Goal: Information Seeking & Learning: Find contact information

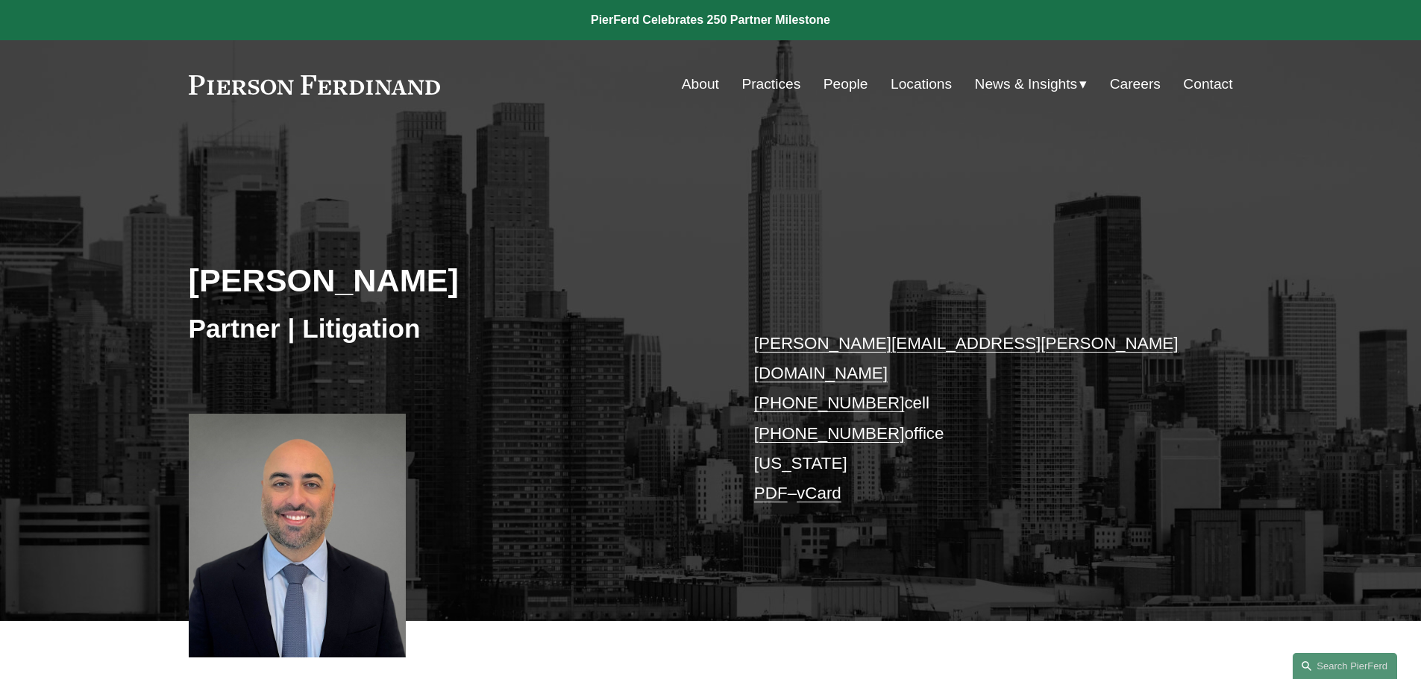
click at [529, 419] on div "[PERSON_NAME] Partner | Litigation [PERSON_NAME][EMAIL_ADDRESS][PERSON_NAME][DO…" at bounding box center [710, 397] width 1421 height 450
drag, startPoint x: 503, startPoint y: 416, endPoint x: 471, endPoint y: 416, distance: 32.8
click at [471, 416] on div "[PERSON_NAME] Partner | Litigation [PERSON_NAME][EMAIL_ADDRESS][PERSON_NAME][DO…" at bounding box center [710, 397] width 1421 height 450
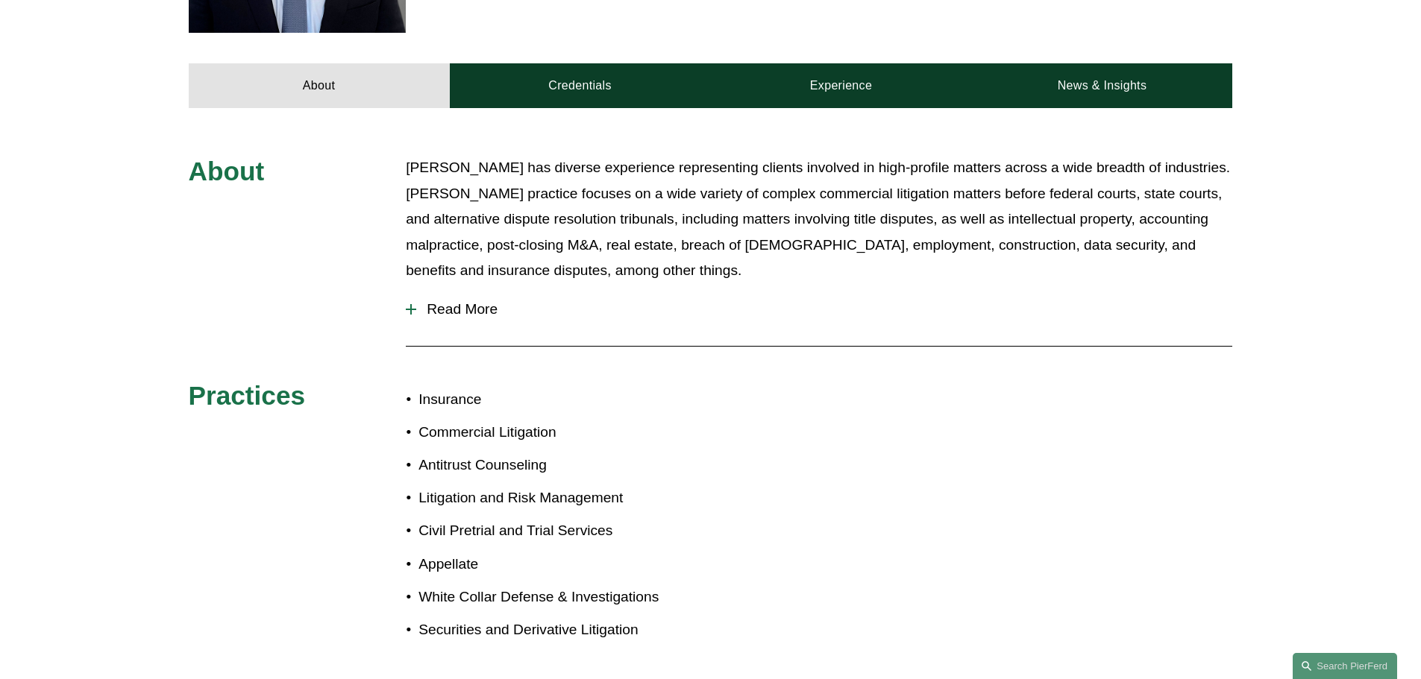
scroll to position [447, 0]
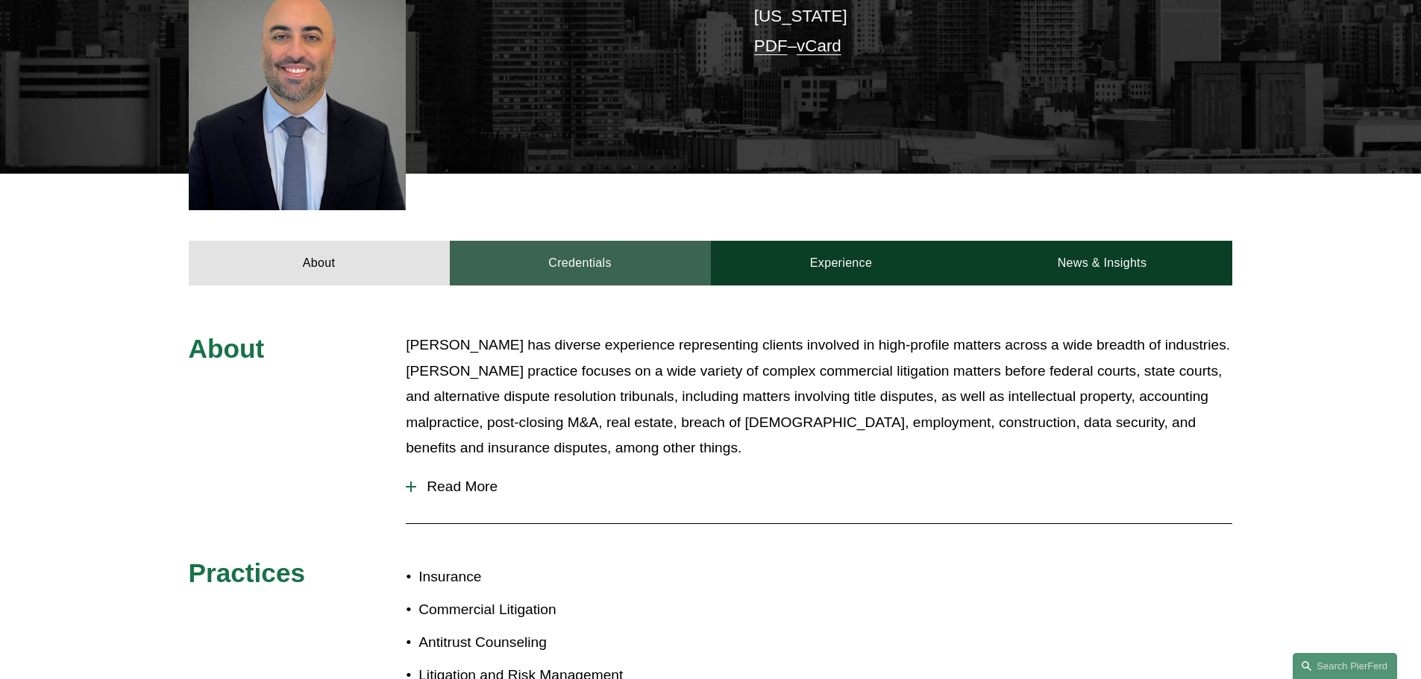
click at [576, 241] on link "Credentials" at bounding box center [580, 263] width 261 height 45
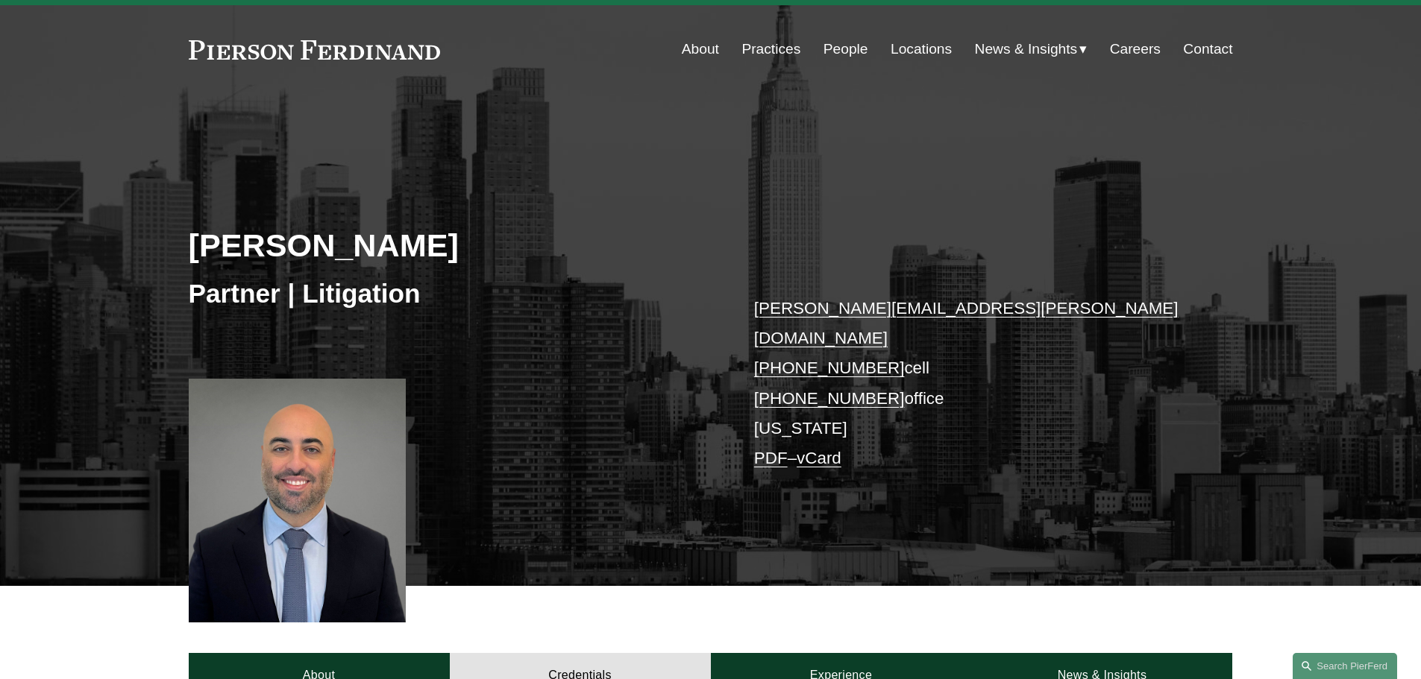
scroll to position [0, 0]
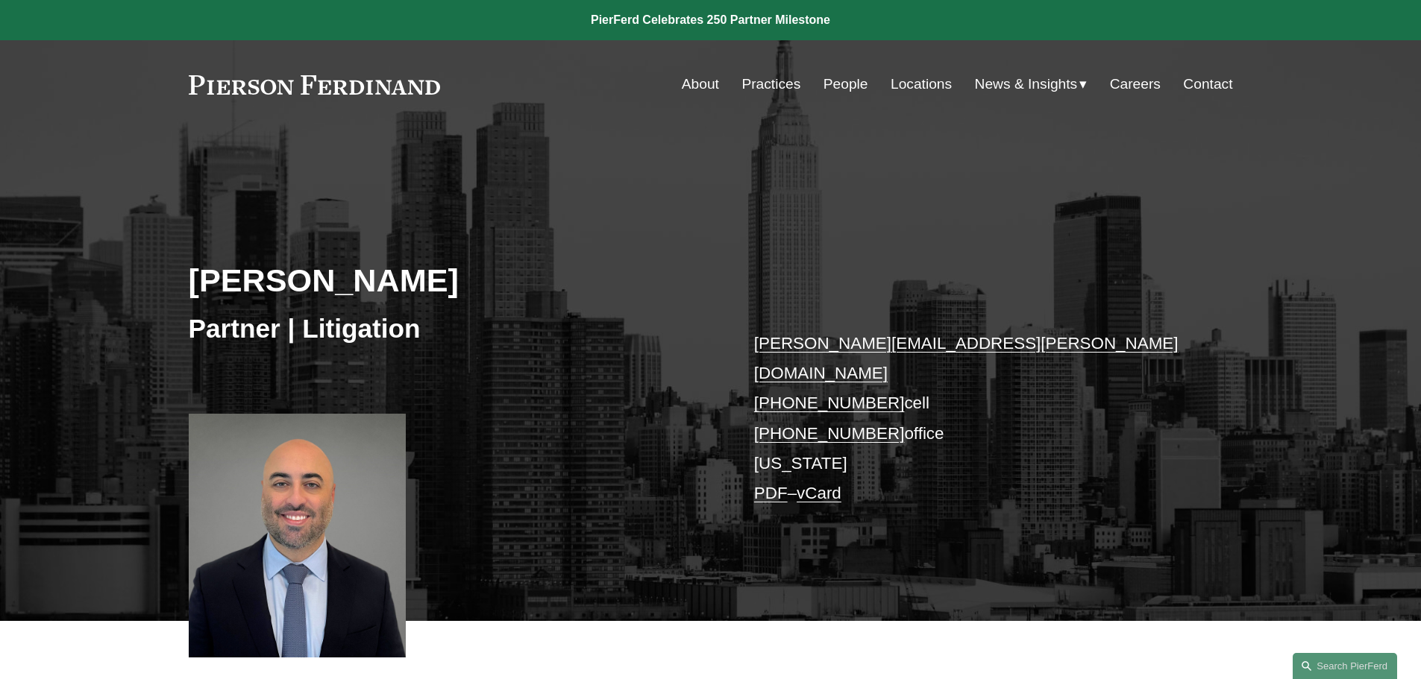
click at [741, 87] on link "Practices" at bounding box center [770, 84] width 59 height 28
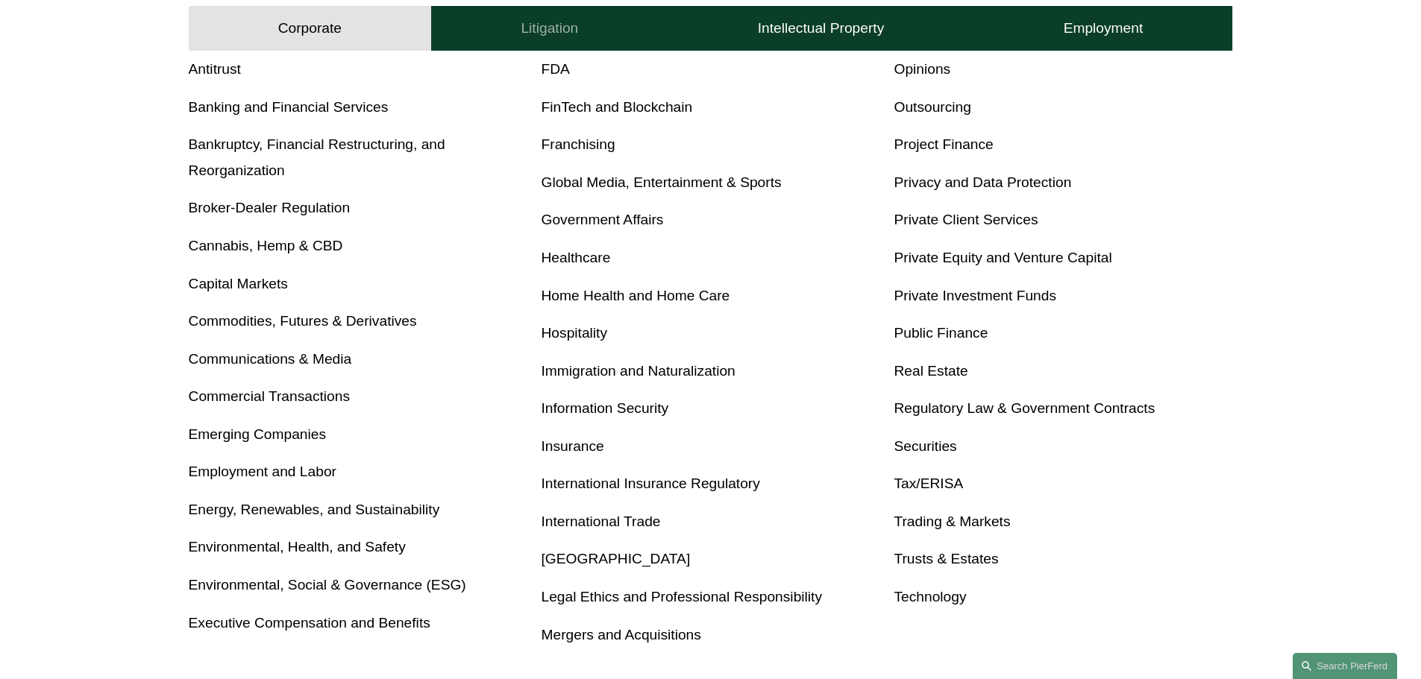
scroll to position [671, 0]
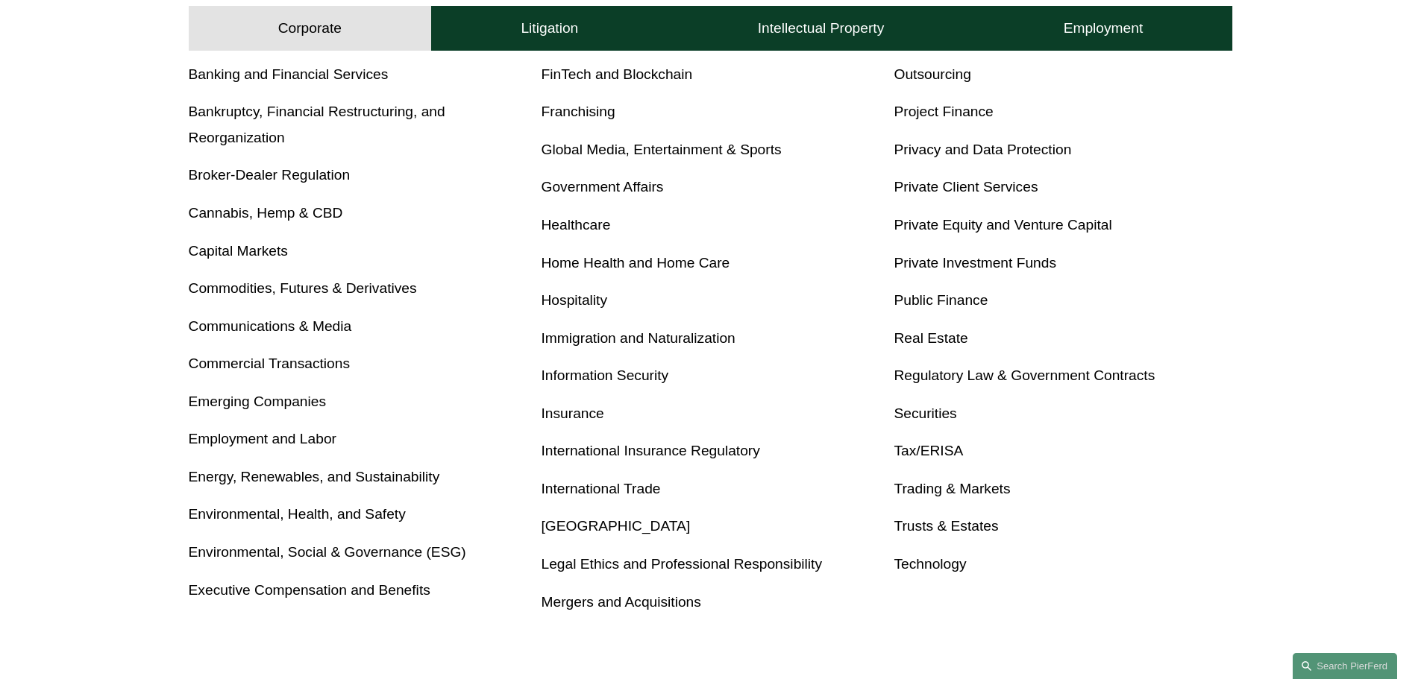
click at [691, 610] on link "Mergers and Acquisitions" at bounding box center [621, 602] width 160 height 16
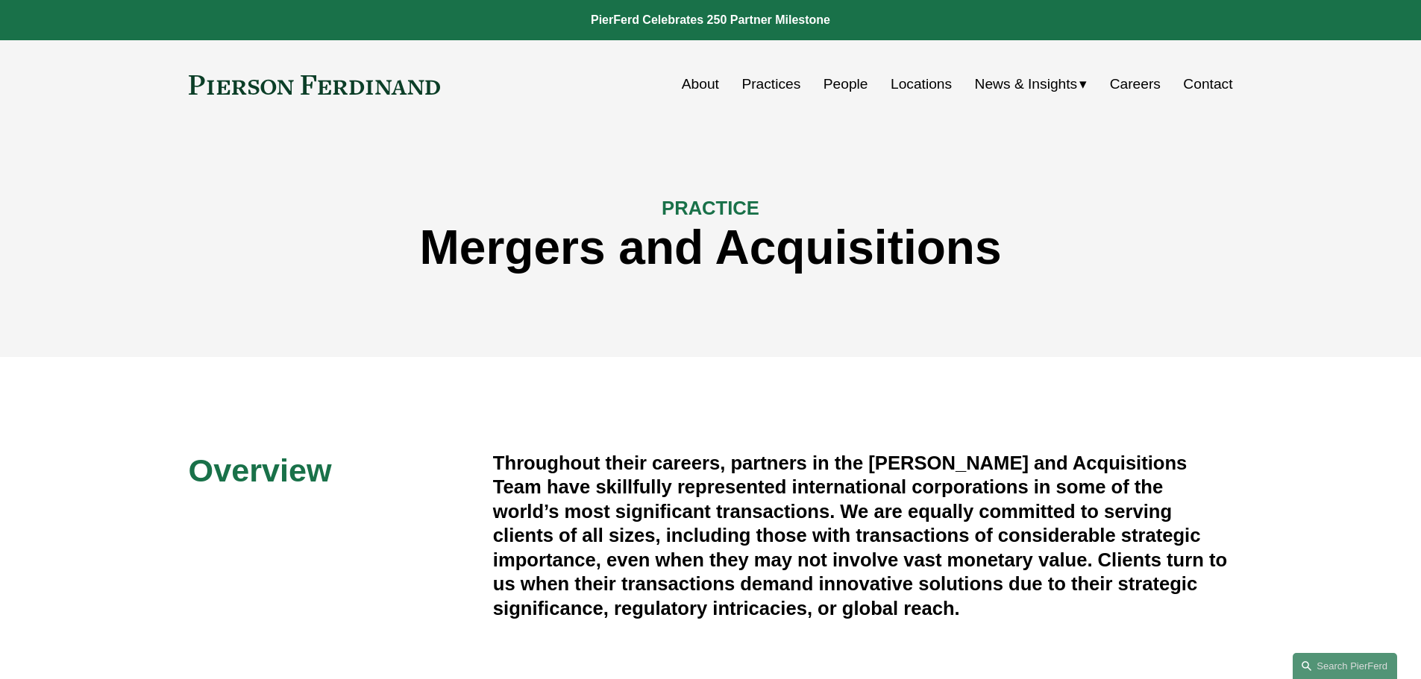
click at [835, 87] on link "People" at bounding box center [845, 84] width 45 height 28
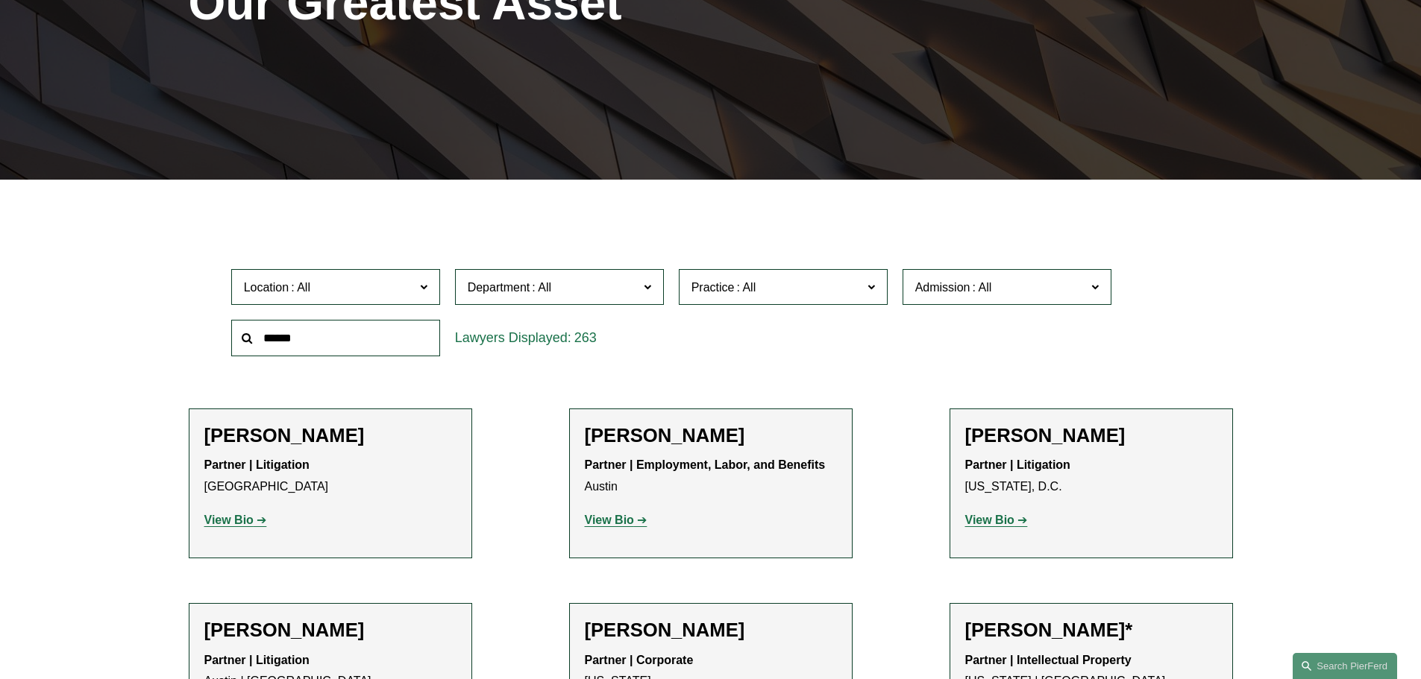
scroll to position [298, 0]
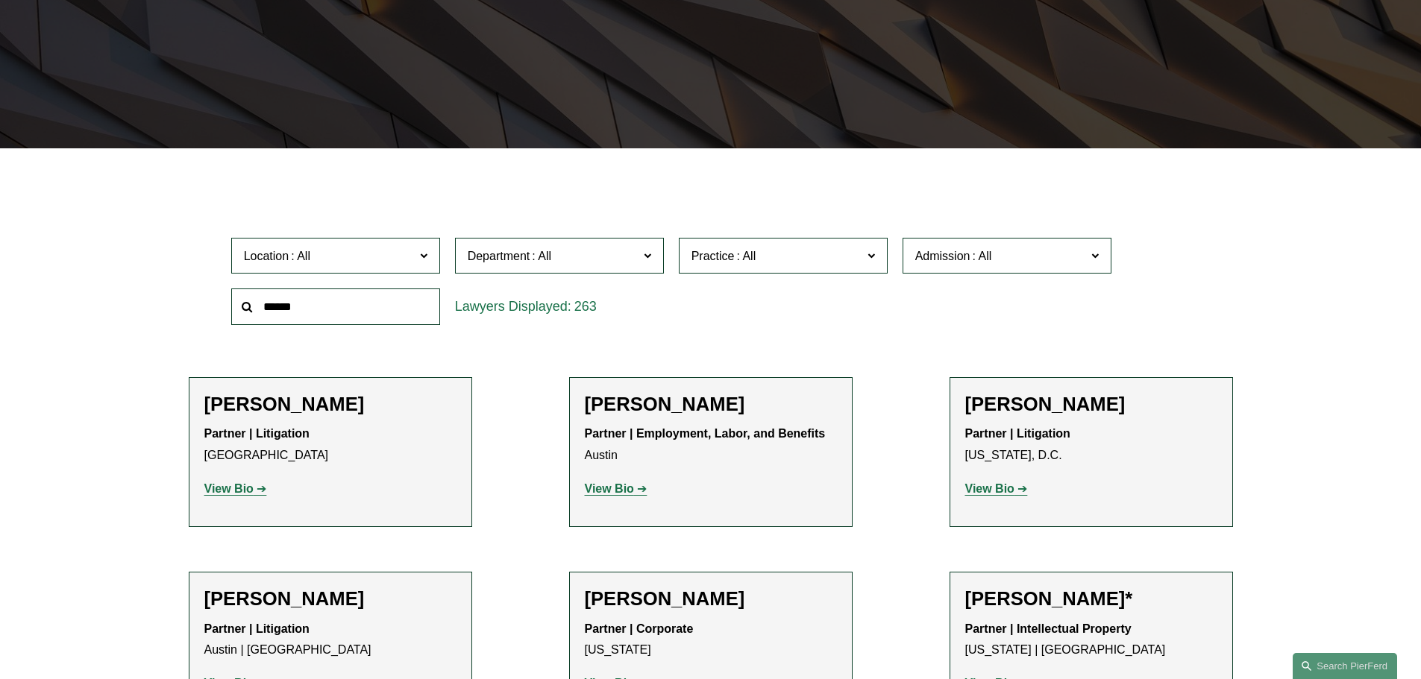
click at [421, 250] on span at bounding box center [422, 254] width 7 height 19
click at [481, 254] on span "Department" at bounding box center [499, 256] width 63 height 13
click at [0, 0] on link "Corporate" at bounding box center [0, 0] width 0 height 0
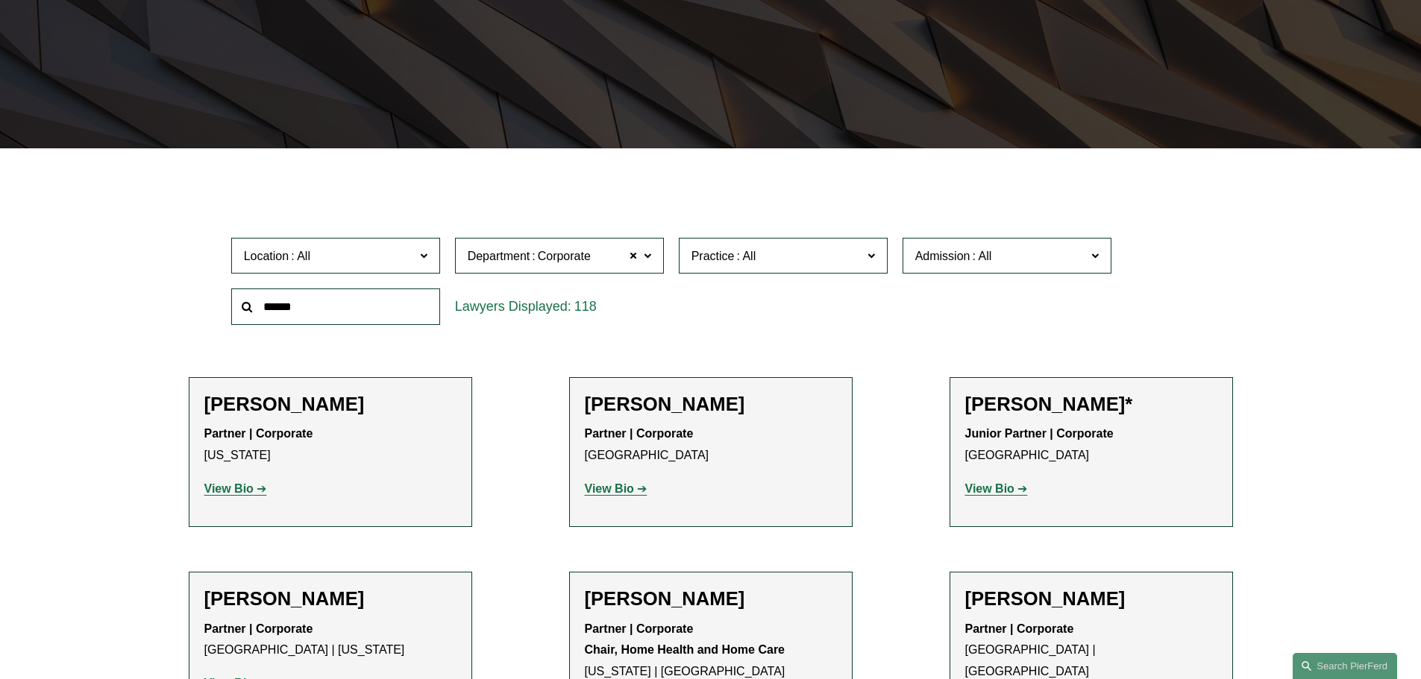
click at [750, 261] on span at bounding box center [746, 256] width 24 height 13
click at [0, 0] on link "Mergers and Acquisitions" at bounding box center [0, 0] width 0 height 0
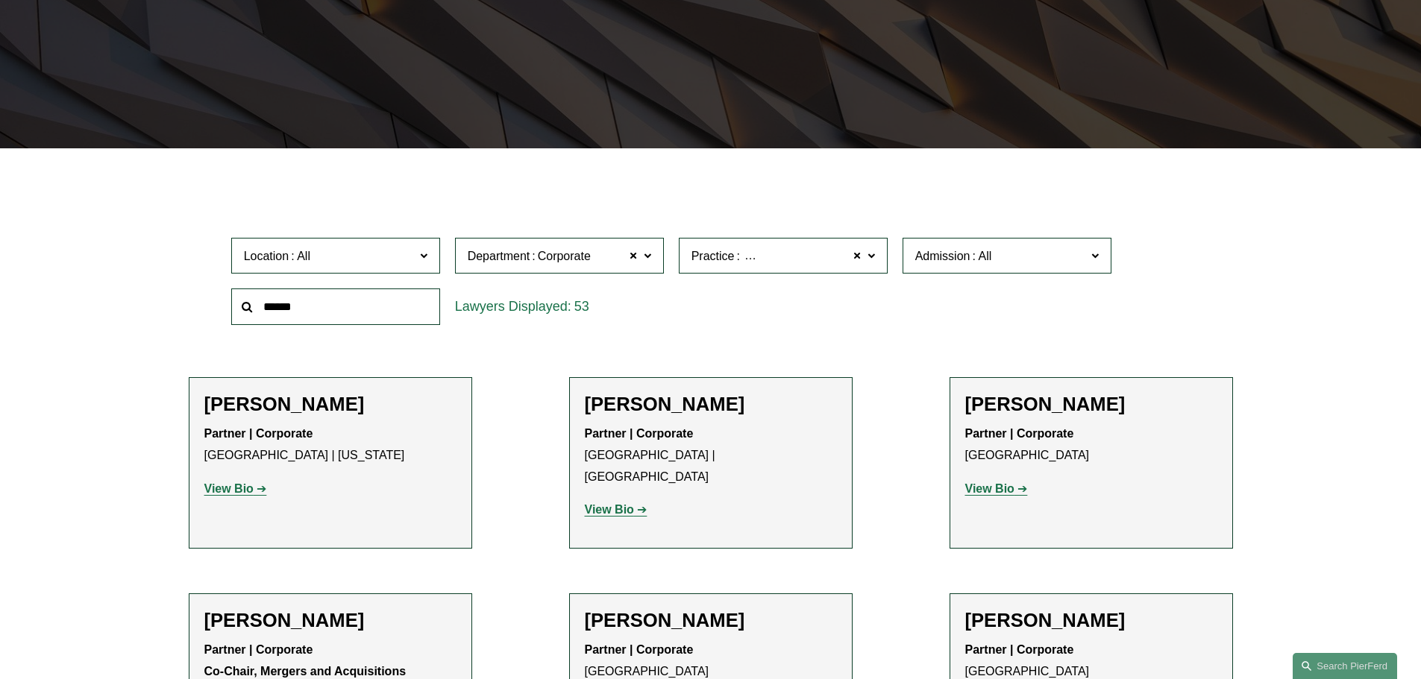
click at [703, 326] on div "Location All Atlanta Austin Bellevue Boston Charlotte Chicago Cincinnati Clevel…" at bounding box center [711, 281] width 974 height 102
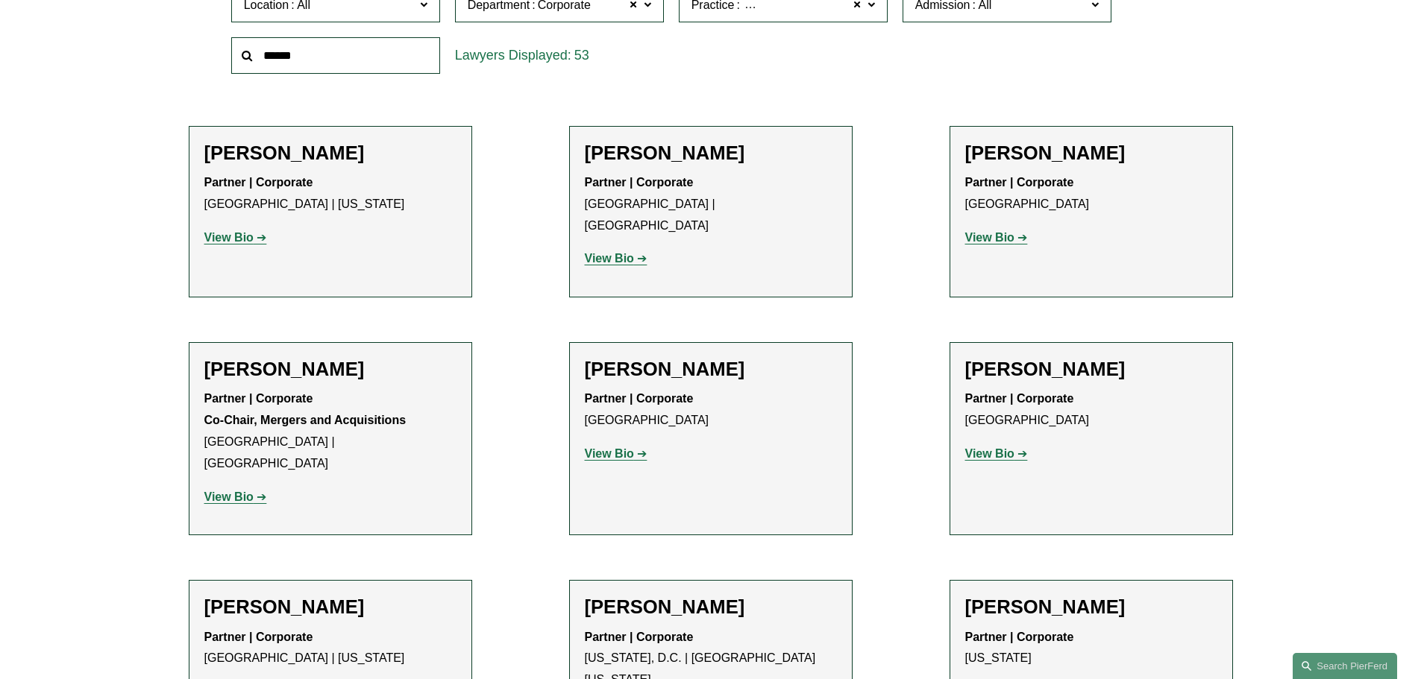
scroll to position [597, 0]
